Goal: Task Accomplishment & Management: Complete application form

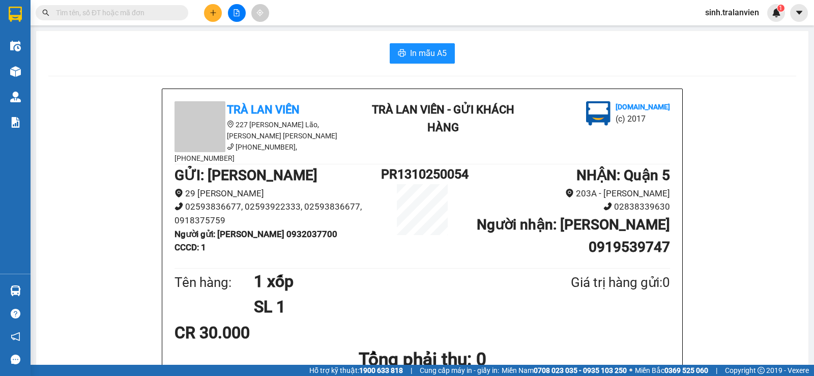
click at [208, 10] on button at bounding box center [213, 13] width 18 height 18
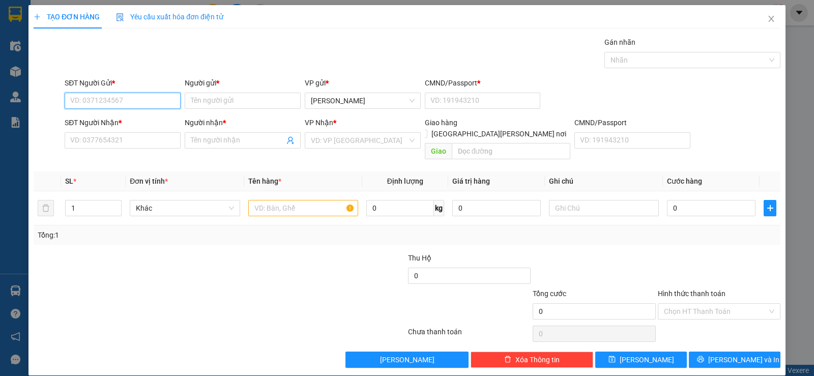
click at [119, 99] on input "SĐT Người Gửi *" at bounding box center [123, 101] width 116 height 16
paste input "0793551591"
type input "0793551591"
click at [767, 19] on icon "close" at bounding box center [771, 19] width 8 height 8
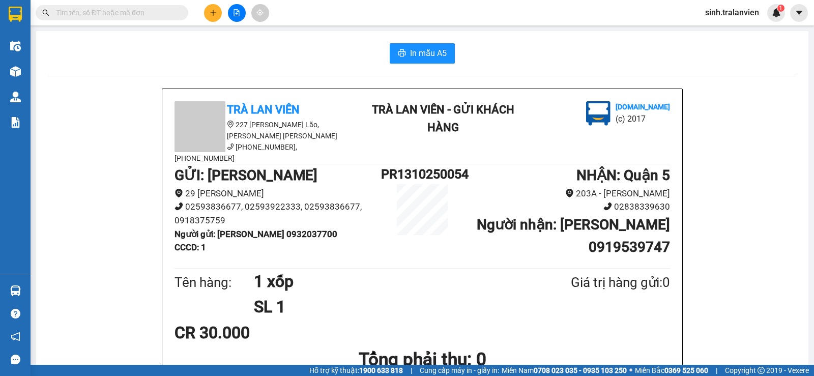
click at [119, 15] on input "text" at bounding box center [116, 12] width 120 height 11
paste input "0793551591"
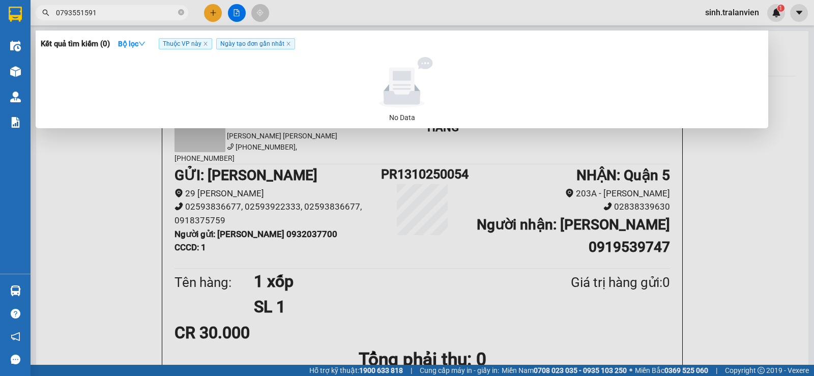
type input "0793551591"
click at [78, 194] on div at bounding box center [407, 188] width 814 height 376
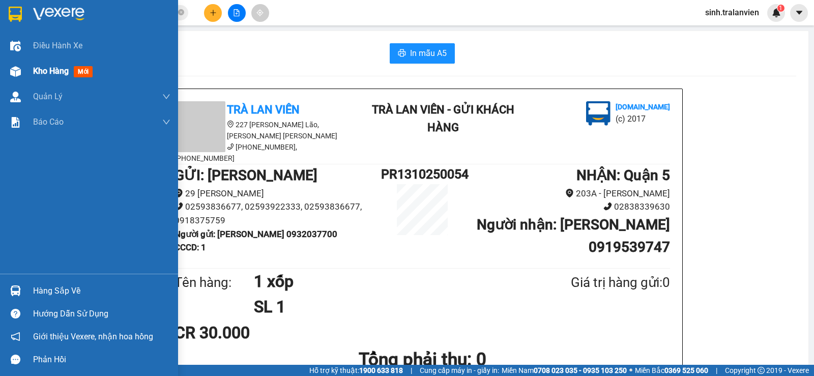
click at [37, 69] on span "Kho hàng" at bounding box center [51, 71] width 36 height 10
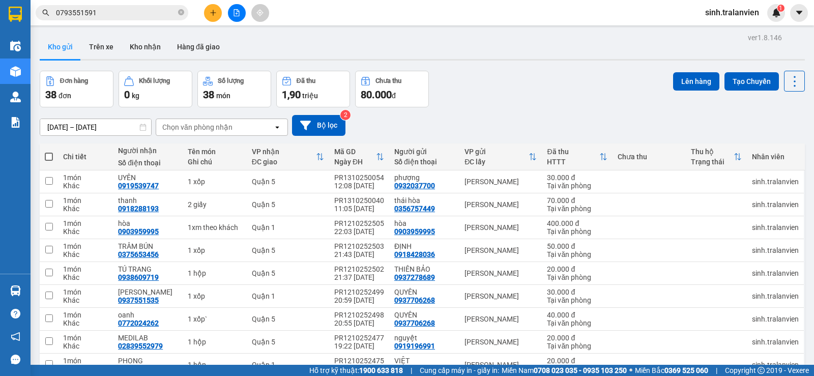
click at [74, 127] on input "[DATE] – [DATE]" at bounding box center [95, 127] width 111 height 16
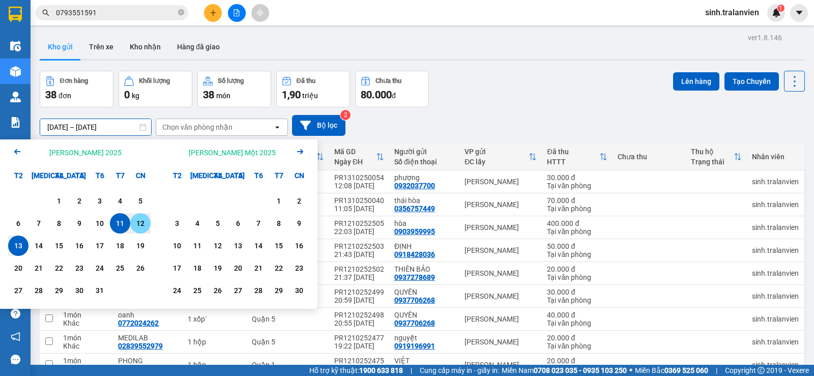
click at [135, 223] on div "12" at bounding box center [140, 223] width 14 height 12
click at [124, 129] on input "[DATE] – / /" at bounding box center [95, 127] width 111 height 16
click at [140, 225] on div "12" at bounding box center [140, 223] width 14 height 12
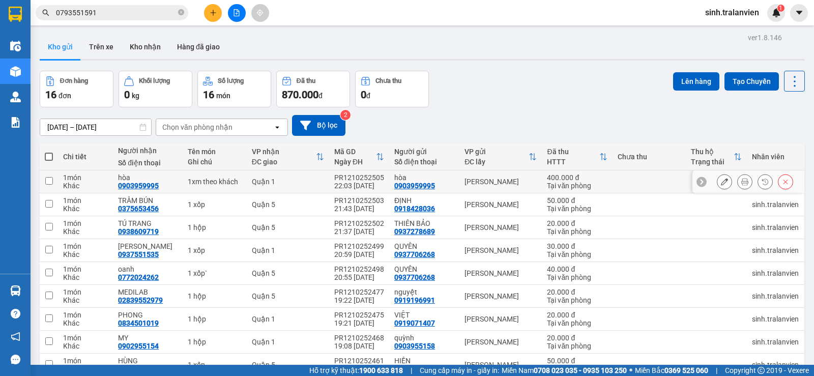
scroll to position [76, 0]
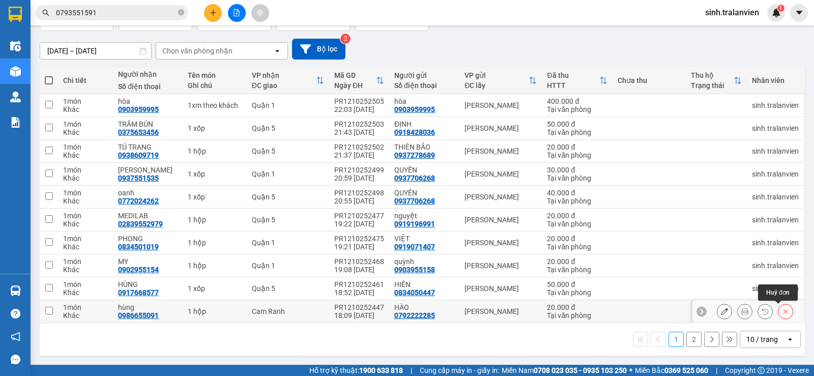
click at [778, 313] on button at bounding box center [785, 312] width 14 height 18
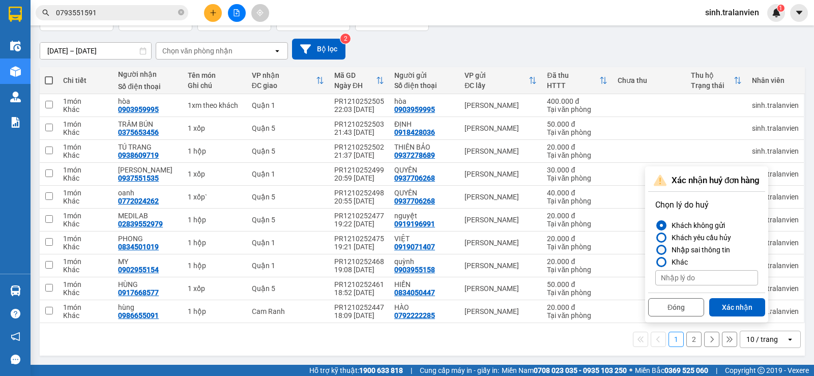
click at [695, 246] on div "Nhập sai thông tin" at bounding box center [698, 250] width 63 height 12
click at [655, 250] on input "Nhập sai thông tin" at bounding box center [655, 250] width 0 height 0
click at [702, 224] on div "Khách không gửi" at bounding box center [695, 225] width 57 height 12
click at [655, 225] on input "Khách không gửi" at bounding box center [655, 225] width 0 height 0
click at [707, 237] on div "Khách yêu cầu hủy" at bounding box center [699, 237] width 64 height 12
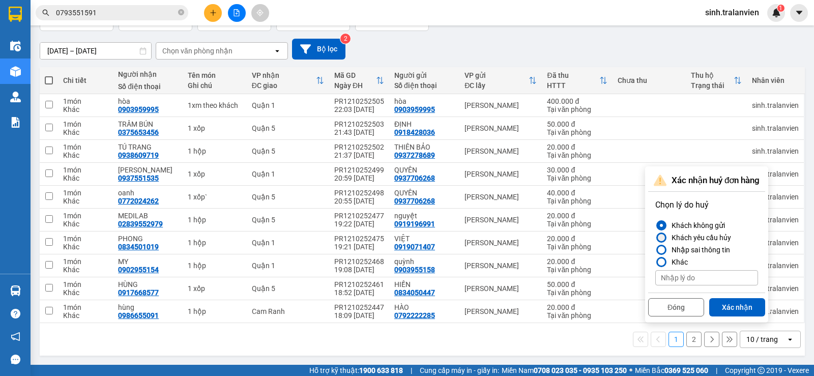
click at [655, 238] on input "Khách yêu cầu hủy" at bounding box center [655, 238] width 0 height 0
click at [740, 305] on button "Xác nhận" at bounding box center [737, 307] width 56 height 18
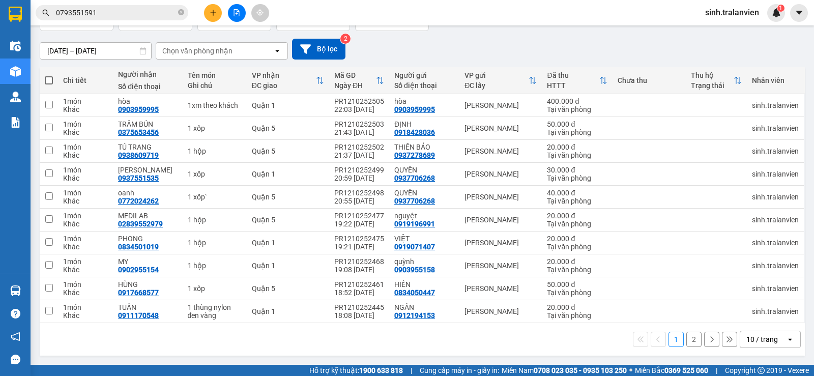
click at [771, 337] on div "10 / trang" at bounding box center [763, 339] width 46 height 16
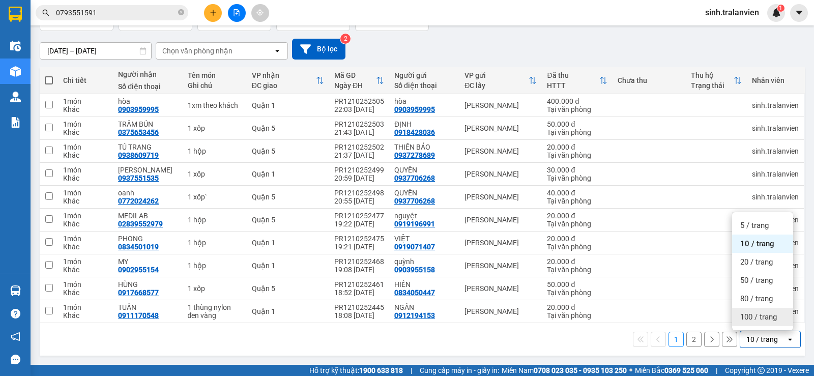
click at [774, 312] on span "100 / trang" at bounding box center [758, 317] width 37 height 10
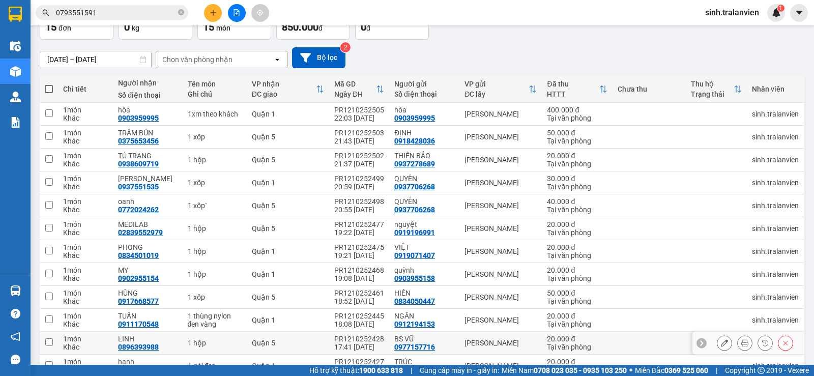
scroll to position [0, 0]
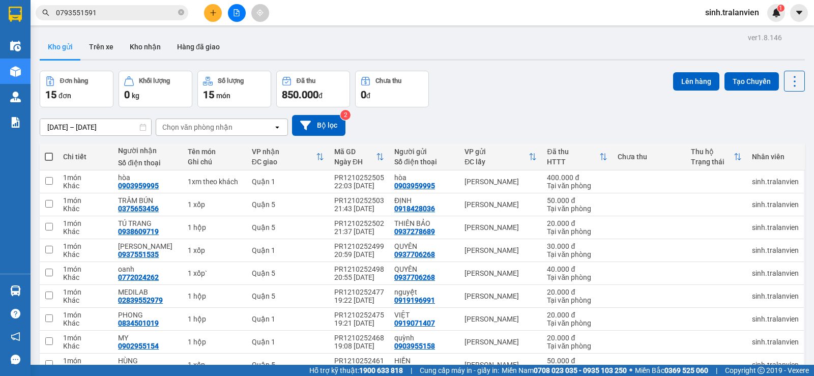
click at [64, 128] on input "[DATE] – [DATE]" at bounding box center [95, 127] width 111 height 16
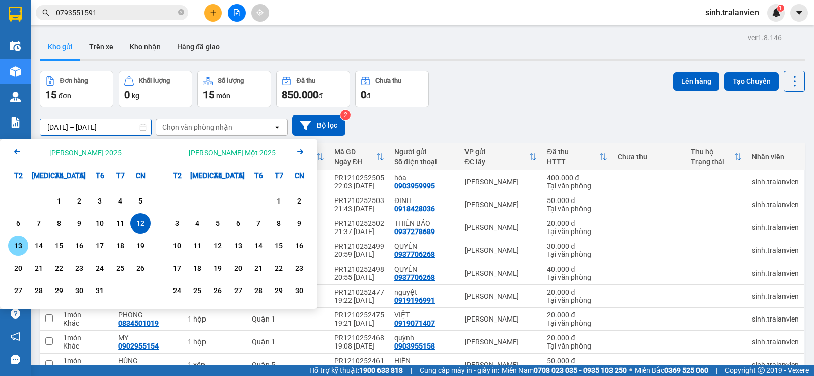
click at [11, 246] on div "13" at bounding box center [18, 246] width 20 height 20
click at [111, 124] on input "[DATE] – / /" at bounding box center [95, 127] width 111 height 16
click at [21, 249] on div "13" at bounding box center [18, 246] width 14 height 12
type input "[DATE] – [DATE]"
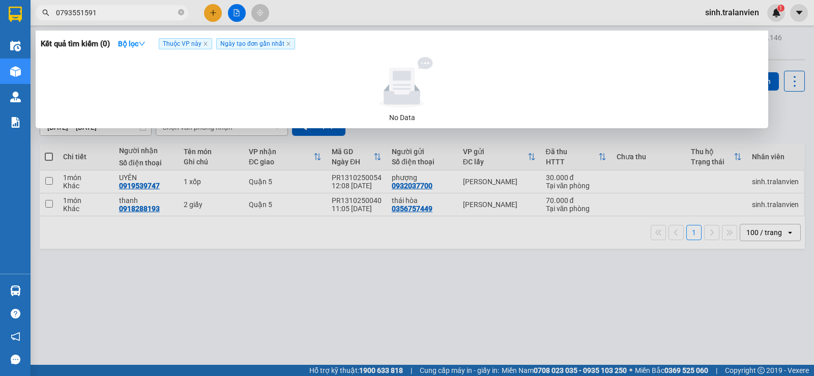
click at [107, 12] on input "0793551591" at bounding box center [116, 12] width 120 height 11
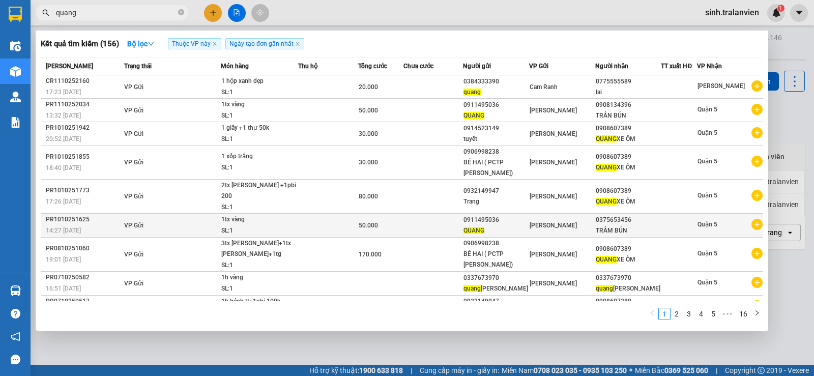
type input "quang"
click at [535, 220] on div "[PERSON_NAME]" at bounding box center [562, 225] width 65 height 11
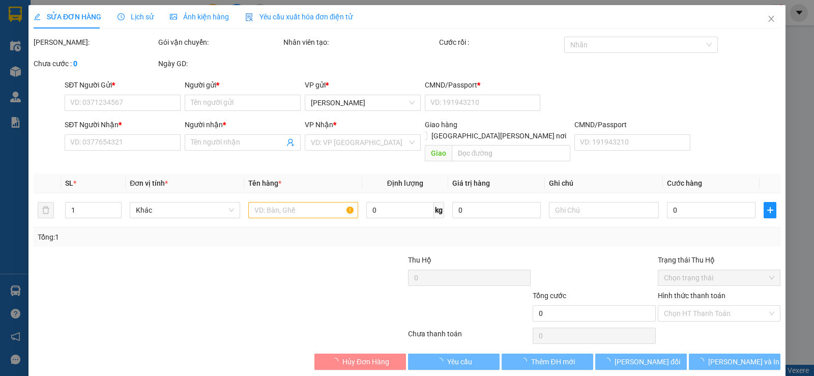
type input "0911495036"
type input "QUANG"
type input "264077840"
type input "0375653456"
type input "TRÂM BÚN"
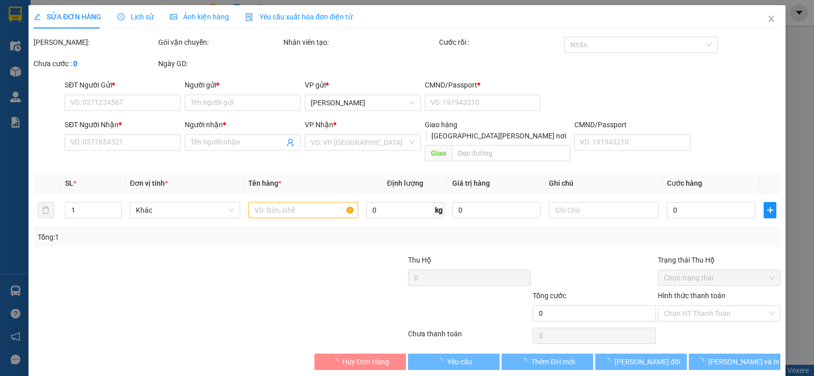
type input "50.000"
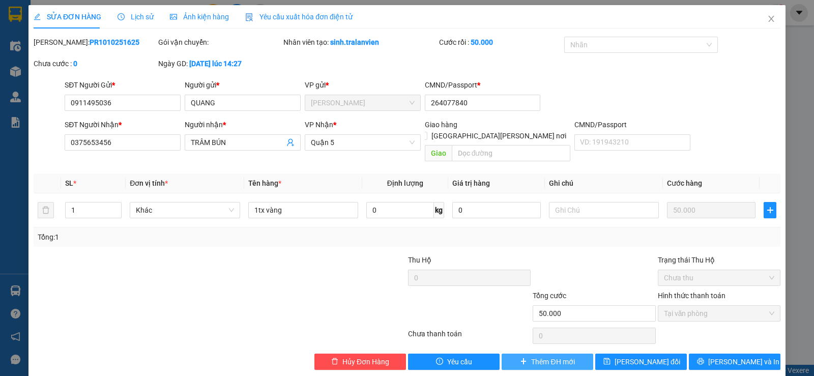
click at [557, 356] on span "Thêm ĐH mới" at bounding box center [552, 361] width 43 height 11
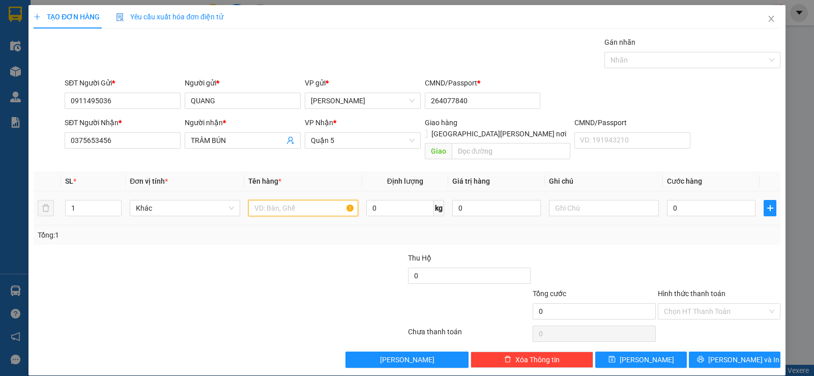
click at [324, 200] on input "text" at bounding box center [303, 208] width 110 height 16
type input "1 xốp"
type input "5"
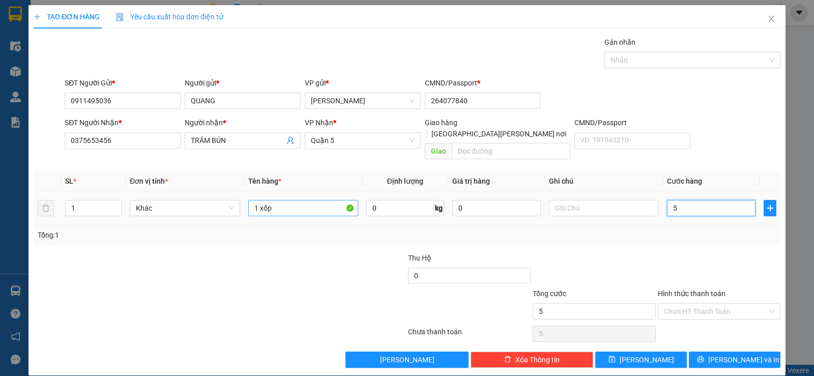
type input "50"
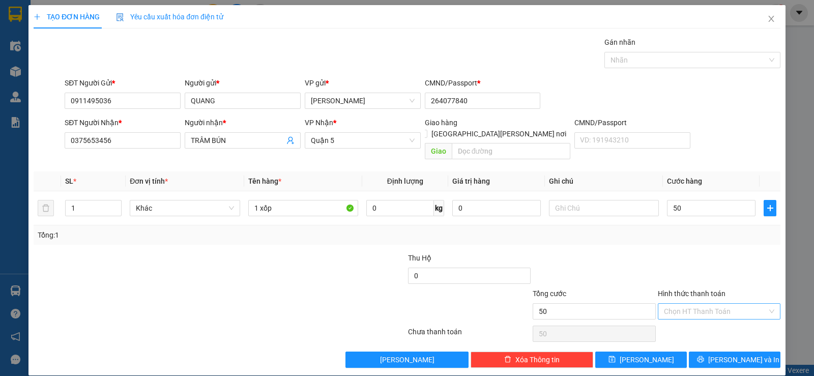
type input "50.000"
click at [744, 304] on input "Hình thức thanh toán" at bounding box center [715, 311] width 103 height 15
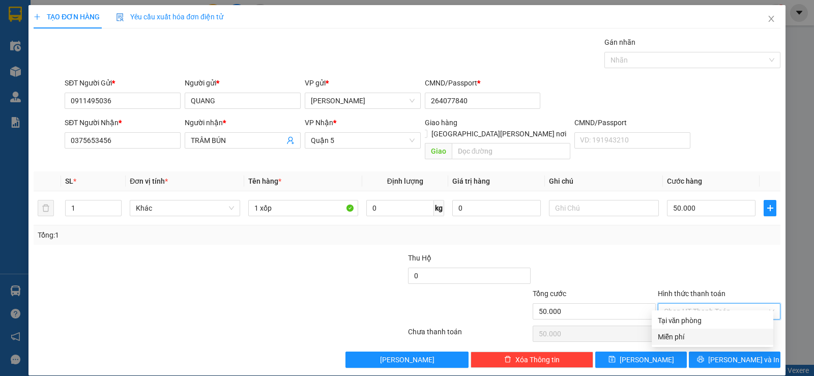
click at [707, 329] on div "Miễn phí" at bounding box center [713, 337] width 122 height 16
type input "0"
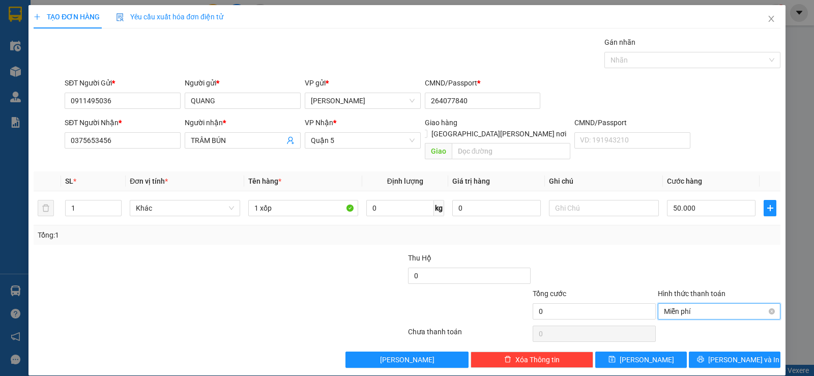
click at [730, 304] on span "Miễn phí" at bounding box center [719, 311] width 110 height 15
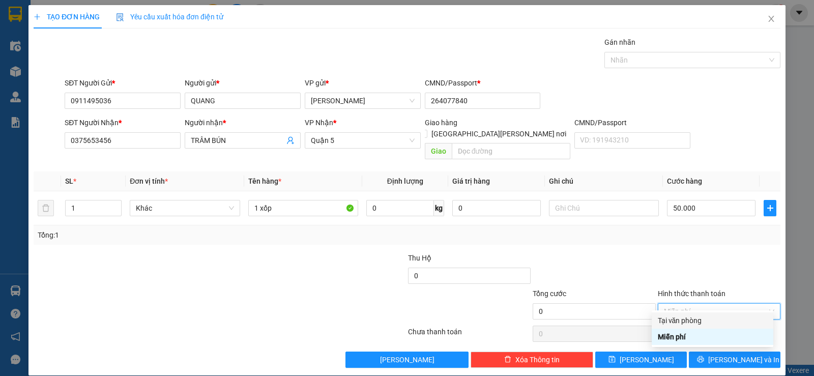
click at [711, 322] on div "Tại văn phòng" at bounding box center [712, 320] width 109 height 11
type input "50.000"
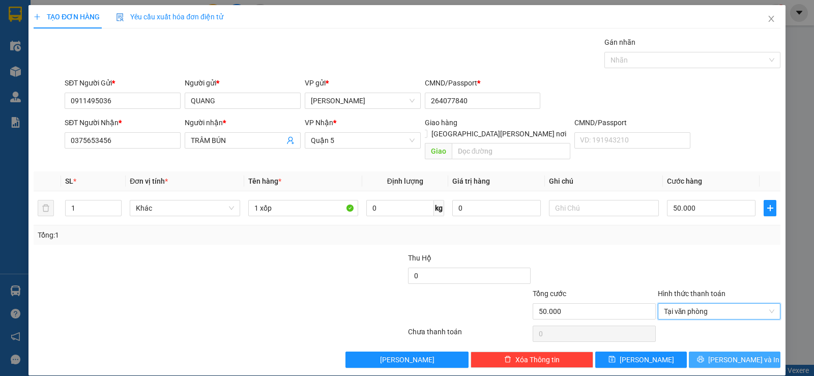
click at [743, 354] on span "[PERSON_NAME] và In" at bounding box center [743, 359] width 71 height 11
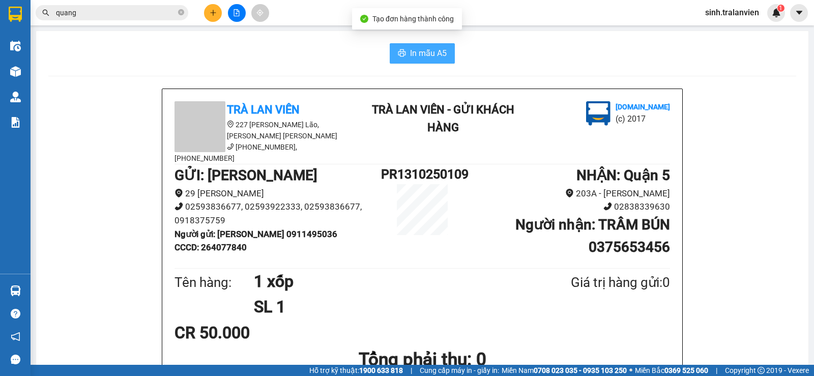
click at [400, 57] on icon "printer" at bounding box center [402, 53] width 8 height 8
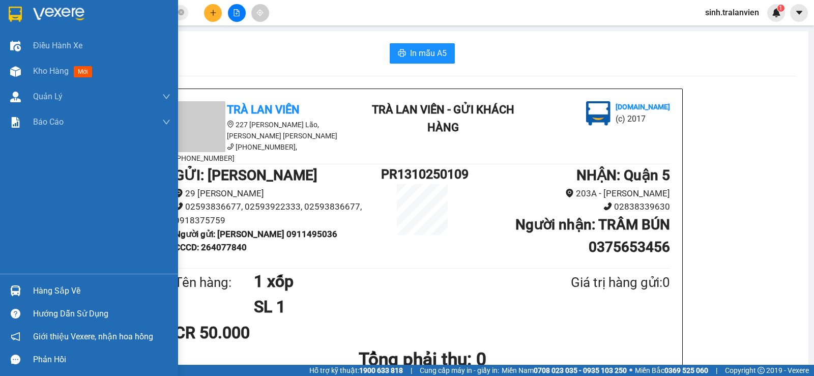
drag, startPoint x: 51, startPoint y: 72, endPoint x: 63, endPoint y: 140, distance: 69.7
click at [51, 72] on span "Kho hàng" at bounding box center [51, 71] width 36 height 10
